Goal: Information Seeking & Learning: Learn about a topic

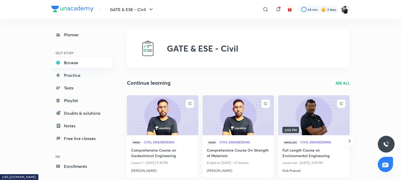
click at [78, 63] on link "Browse" at bounding box center [81, 62] width 61 height 11
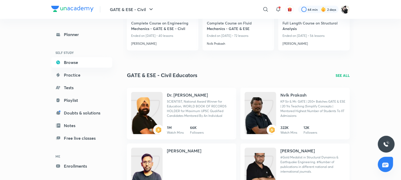
scroll to position [535, 0]
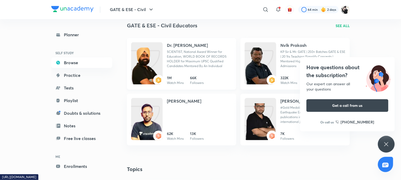
click at [179, 46] on h4 "Dr. [PERSON_NAME]" at bounding box center [187, 45] width 41 height 6
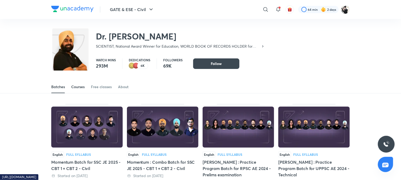
click at [77, 87] on div "Courses" at bounding box center [77, 86] width 13 height 5
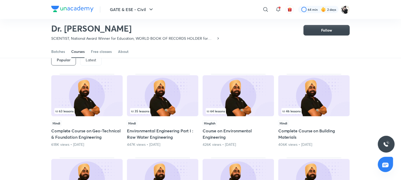
scroll to position [23, 0]
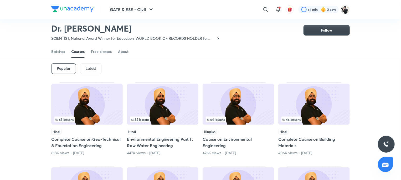
click at [96, 70] on div "Latest" at bounding box center [91, 68] width 22 height 11
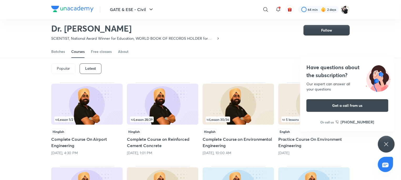
click at [387, 142] on icon at bounding box center [386, 144] width 6 height 6
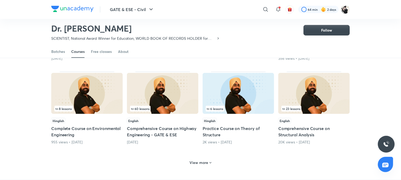
scroll to position [207, 0]
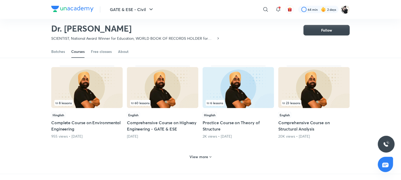
click at [207, 159] on div "View more" at bounding box center [201, 156] width 26 height 8
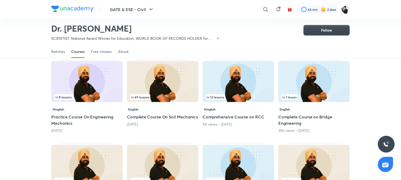
scroll to position [128, 0]
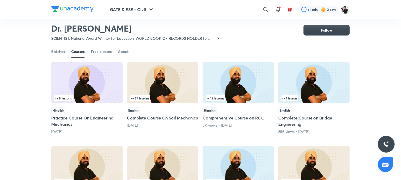
click at [156, 103] on div "69 lessons" at bounding box center [162, 83] width 71 height 42
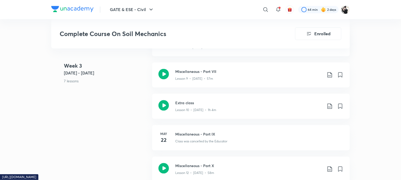
scroll to position [605, 0]
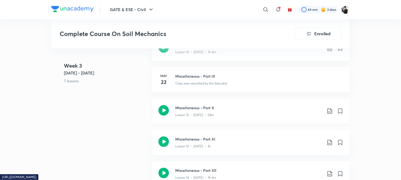
click at [202, 111] on div "Lesson 12 • [DATE] • 58m" at bounding box center [248, 113] width 147 height 7
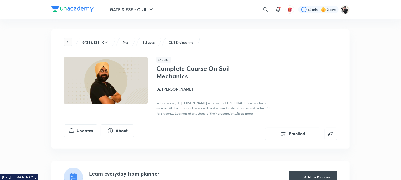
click at [70, 41] on span "button" at bounding box center [68, 42] width 8 height 4
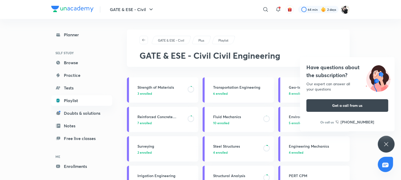
click at [383, 145] on div "Have questions about the subscription? Our expert can answer all your questions…" at bounding box center [386, 144] width 17 height 17
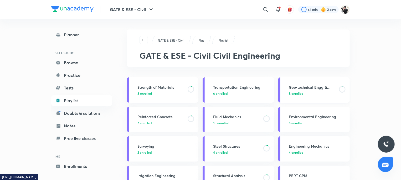
click at [303, 90] on div "Geo-technical Engg & Found. Engg 8 enrolled" at bounding box center [318, 89] width 58 height 11
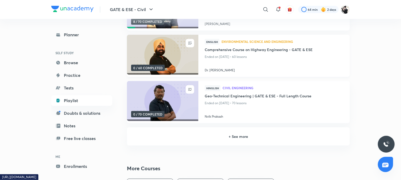
scroll to position [105, 0]
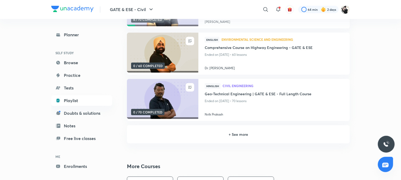
click at [233, 137] on h6 "+ See more" at bounding box center [238, 134] width 210 height 6
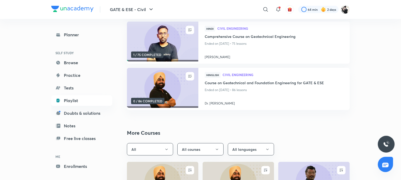
scroll to position [210, 0]
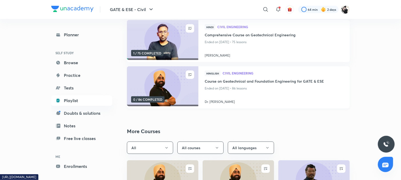
click at [230, 81] on h4 "Course on Geotechnical and Foundation Engineering for GATE & ESE" at bounding box center [274, 81] width 139 height 7
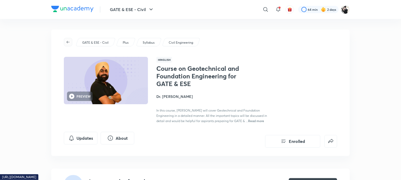
click at [69, 44] on icon "button" at bounding box center [68, 42] width 4 height 4
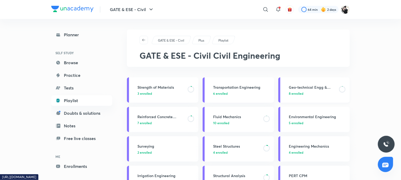
click at [295, 86] on h3 "Geo-technical Engg & Found. Engg" at bounding box center [312, 87] width 47 height 6
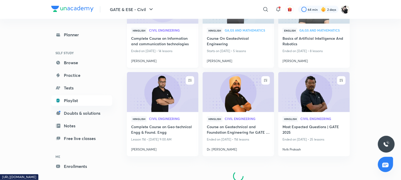
scroll to position [475, 0]
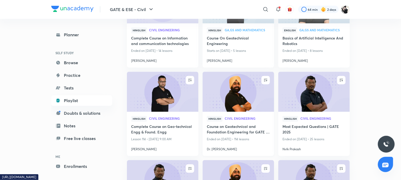
click at [229, 124] on h4 "Course on Geotechnical and Foundation Engineering for GATE & ESE" at bounding box center [238, 130] width 63 height 12
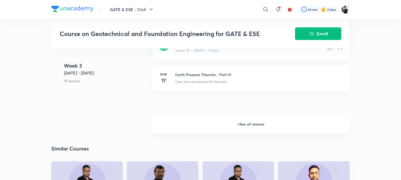
scroll to position [1367, 0]
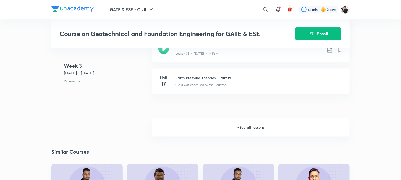
click at [247, 132] on h6 "+ See all lessons" at bounding box center [251, 127] width 198 height 18
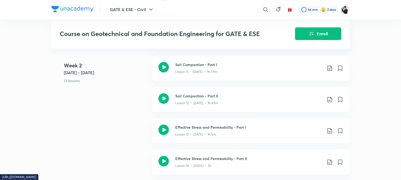
scroll to position [578, 0]
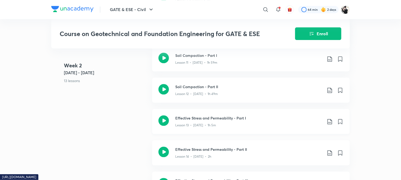
click at [196, 120] on h3 "Effective Stress and Permeability - Part I" at bounding box center [248, 118] width 147 height 6
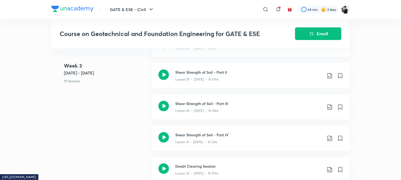
scroll to position [1171, 0]
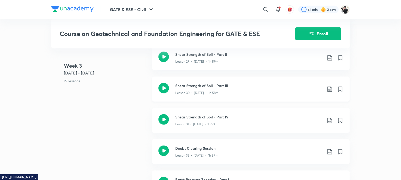
click at [201, 88] on h3 "Shear Strength of Soil - Part III" at bounding box center [248, 86] width 147 height 6
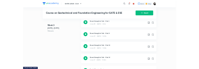
scroll to position [1130, 0]
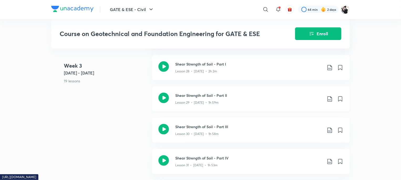
click at [196, 98] on h3 "Shear Strength of Soil - Part II" at bounding box center [248, 96] width 147 height 6
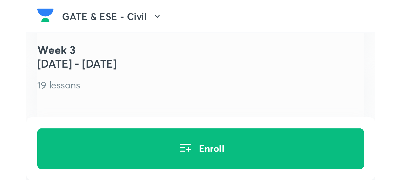
scroll to position [1106, 0]
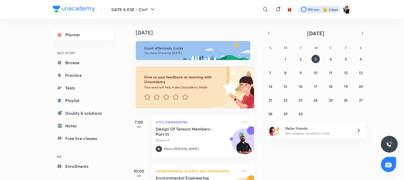
click at [335, 8] on div at bounding box center [319, 9] width 42 height 7
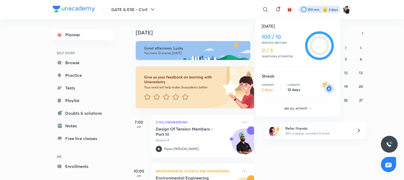
click at [79, 64] on div at bounding box center [202, 90] width 404 height 180
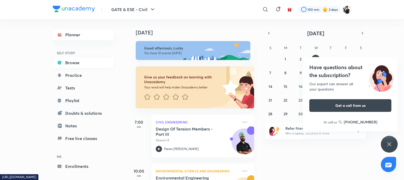
click at [69, 62] on link "Browse" at bounding box center [83, 62] width 61 height 11
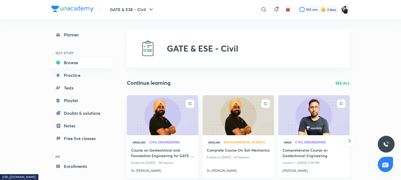
click at [311, 155] on h4 "Comprehensive Course on Geotechnical Engineering" at bounding box center [314, 153] width 63 height 12
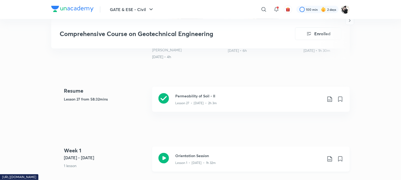
scroll to position [184, 0]
click at [202, 97] on h3 "Permeability of Soil - II" at bounding box center [248, 96] width 147 height 6
